Goal: Information Seeking & Learning: Find specific fact

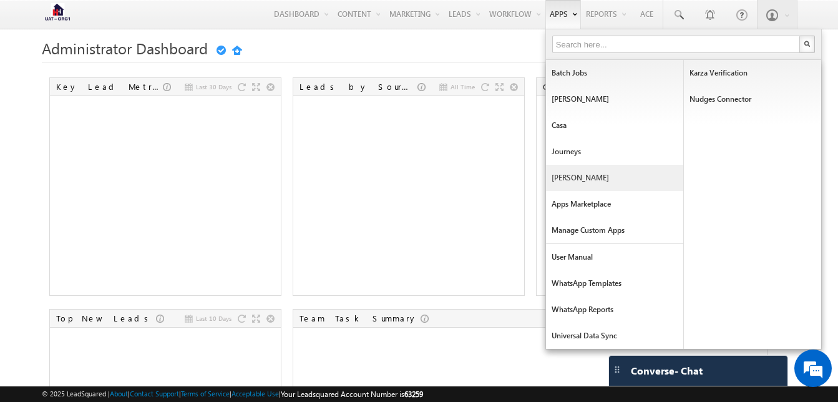
click at [557, 178] on link "[PERSON_NAME]" at bounding box center [614, 178] width 137 height 26
click at [558, 175] on link "[PERSON_NAME]" at bounding box center [614, 178] width 137 height 26
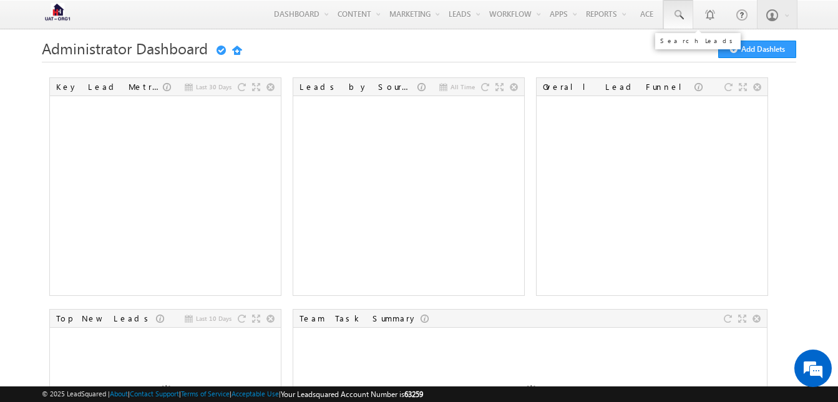
click at [679, 26] on link at bounding box center [678, 14] width 30 height 29
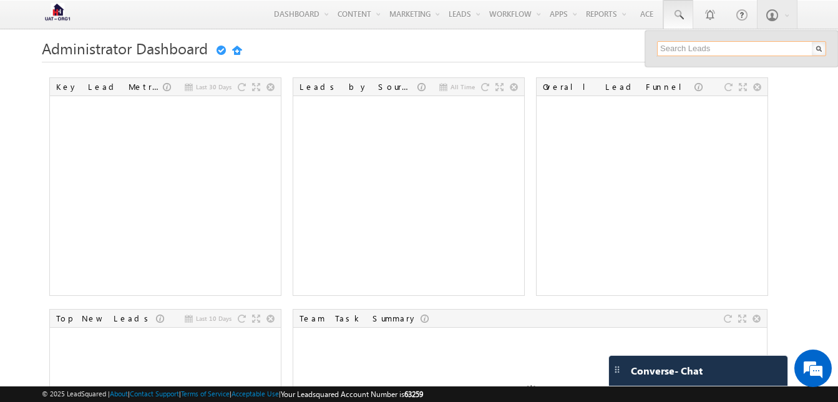
paste input "7357073788"
type input "7"
paste input "9417700997"
click at [684, 49] on input "9417700997" at bounding box center [741, 48] width 169 height 15
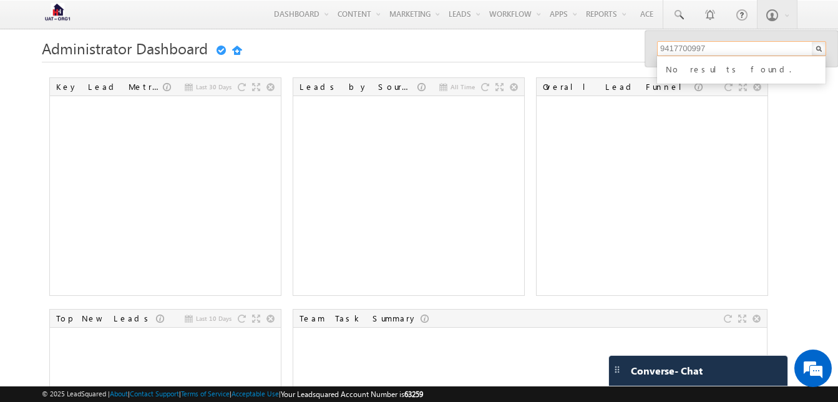
click at [684, 49] on input "9417700997" at bounding box center [741, 48] width 169 height 15
paste input "898011215"
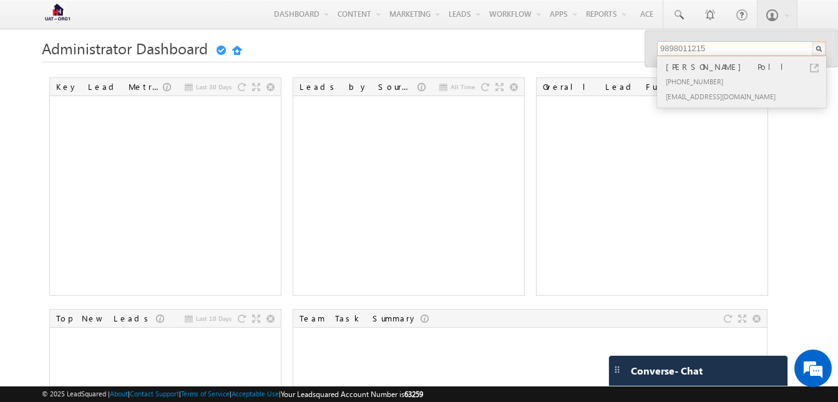
type input "9898011215"
click at [686, 77] on div "+91-9898011215" at bounding box center [746, 81] width 167 height 15
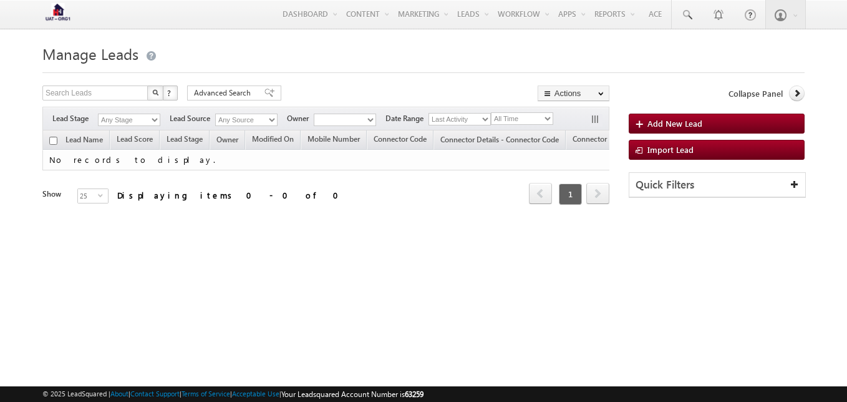
type input "9417700997"
